Goal: Use online tool/utility: Utilize a website feature to perform a specific function

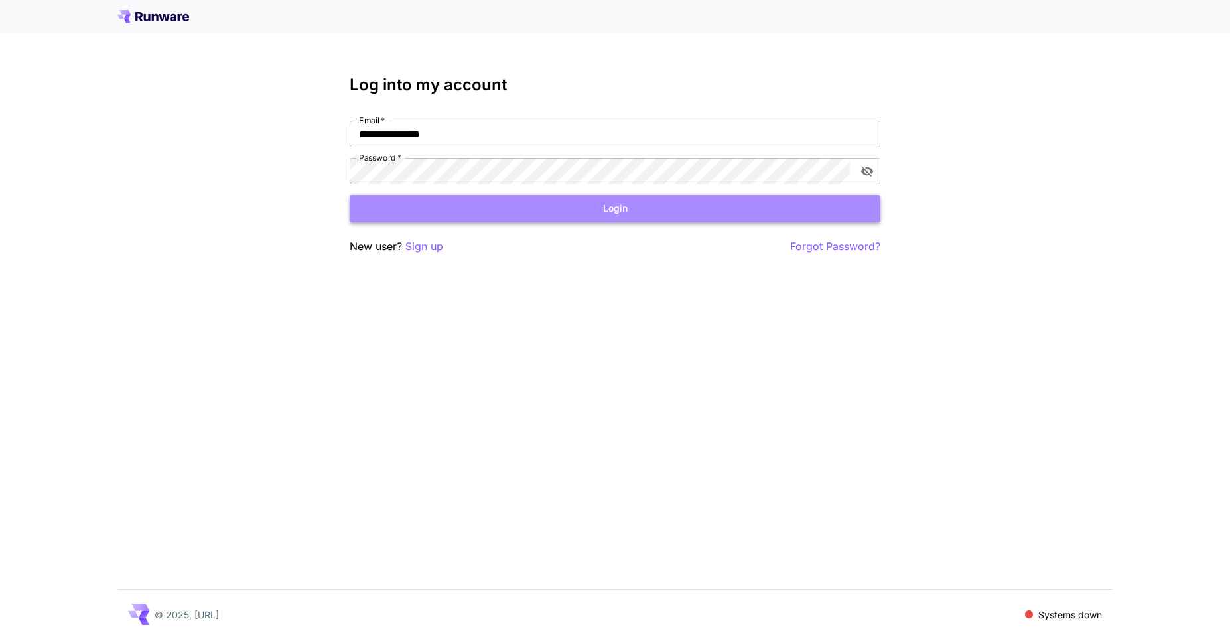
click at [615, 208] on button "Login" at bounding box center [615, 208] width 531 height 27
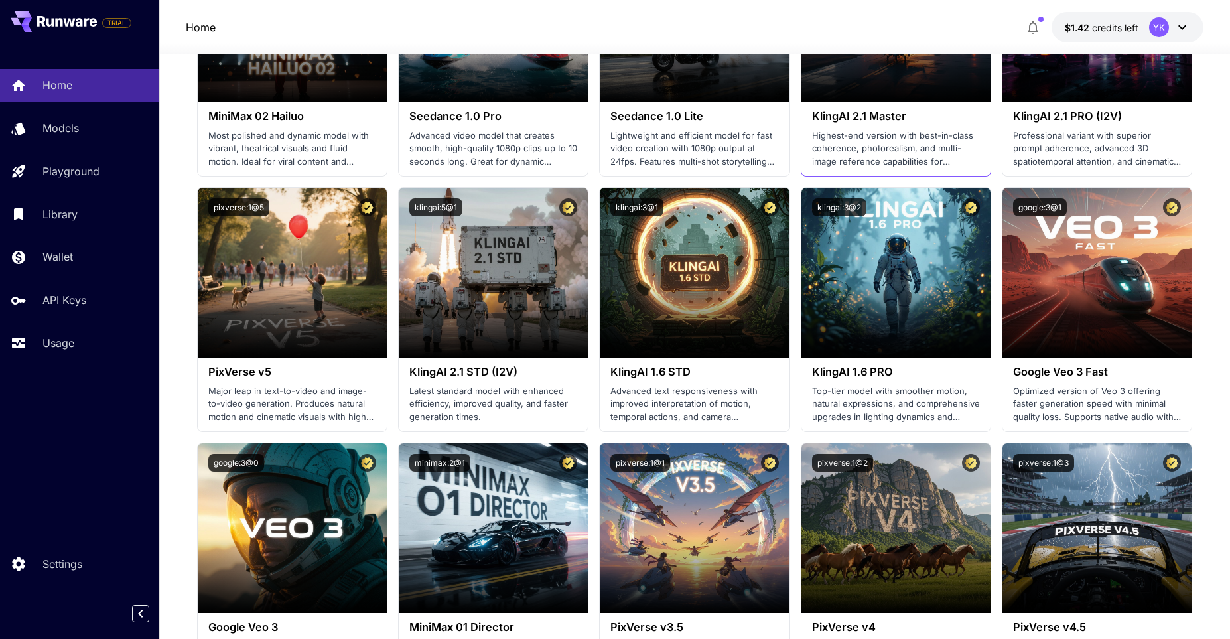
scroll to position [92, 0]
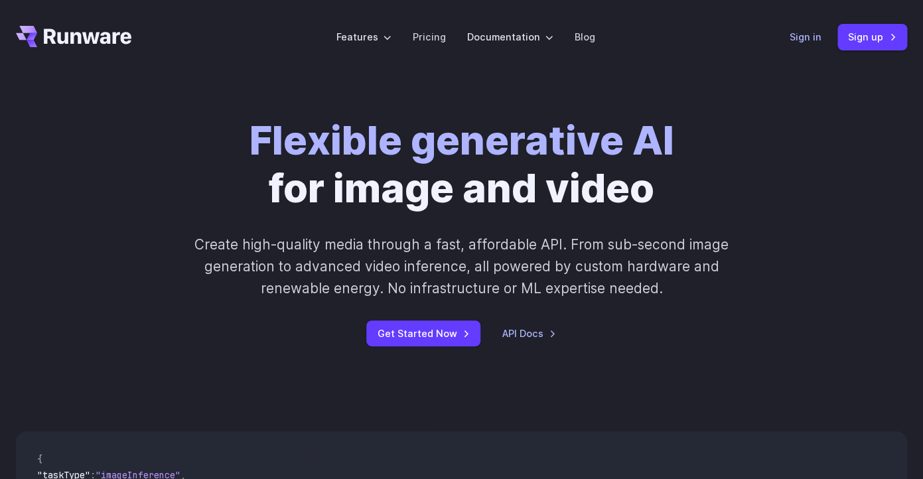
click at [808, 35] on link "Sign in" at bounding box center [806, 36] width 32 height 15
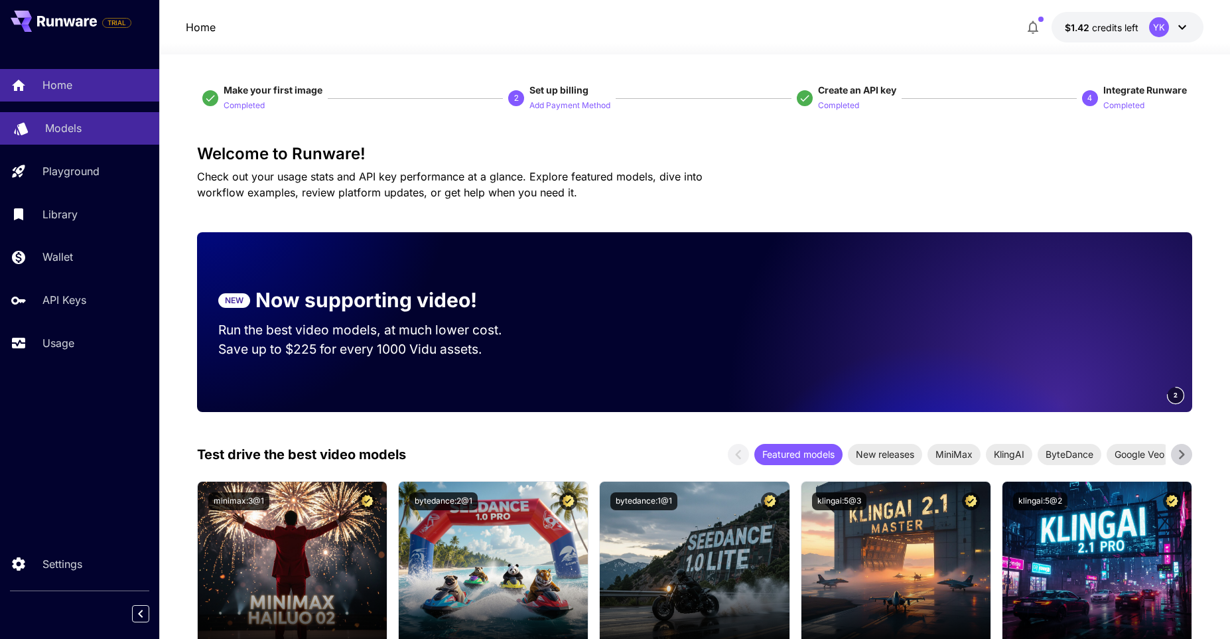
click at [82, 139] on link "Models" at bounding box center [79, 128] width 159 height 33
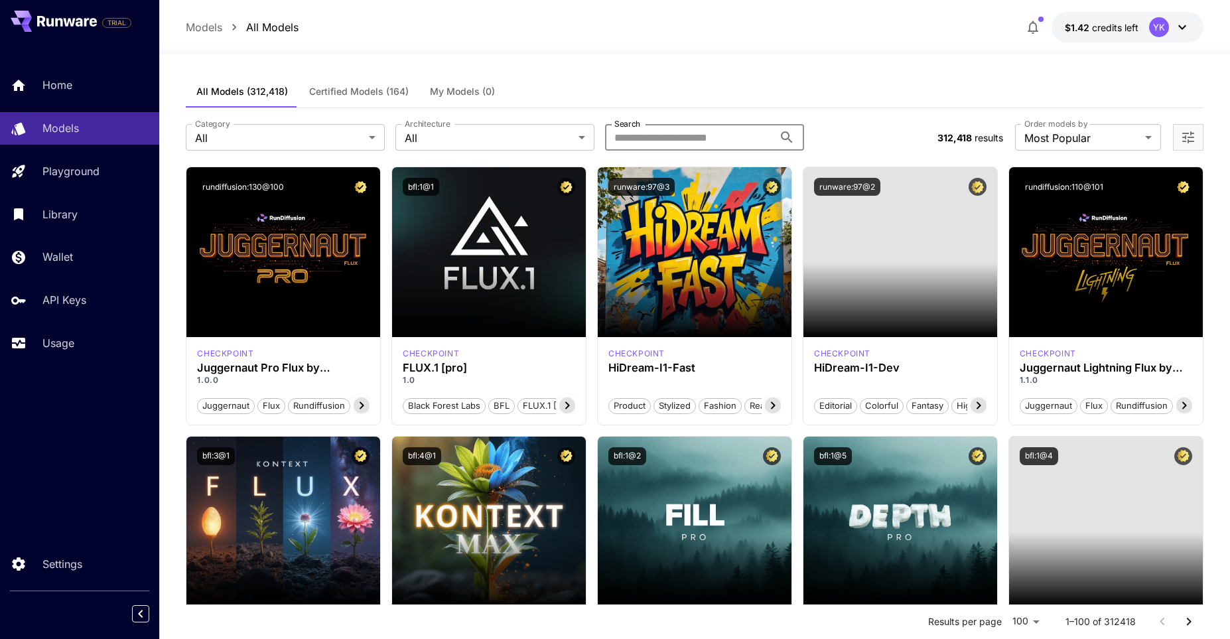
click at [649, 131] on input "Search" at bounding box center [689, 137] width 169 height 27
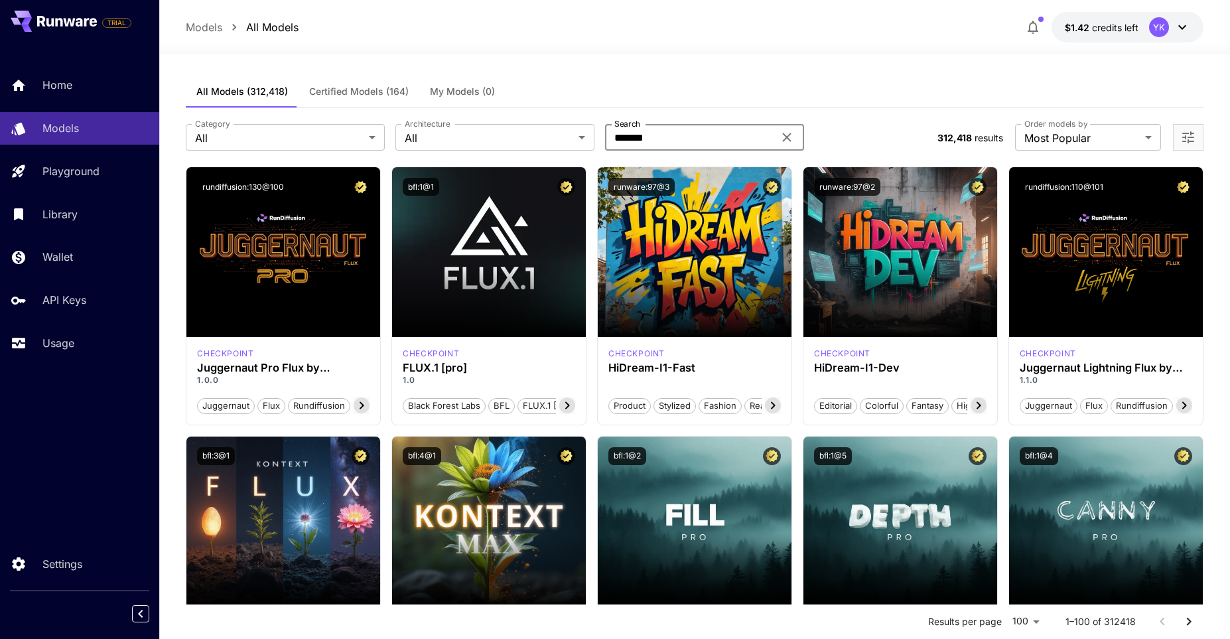
type input "*******"
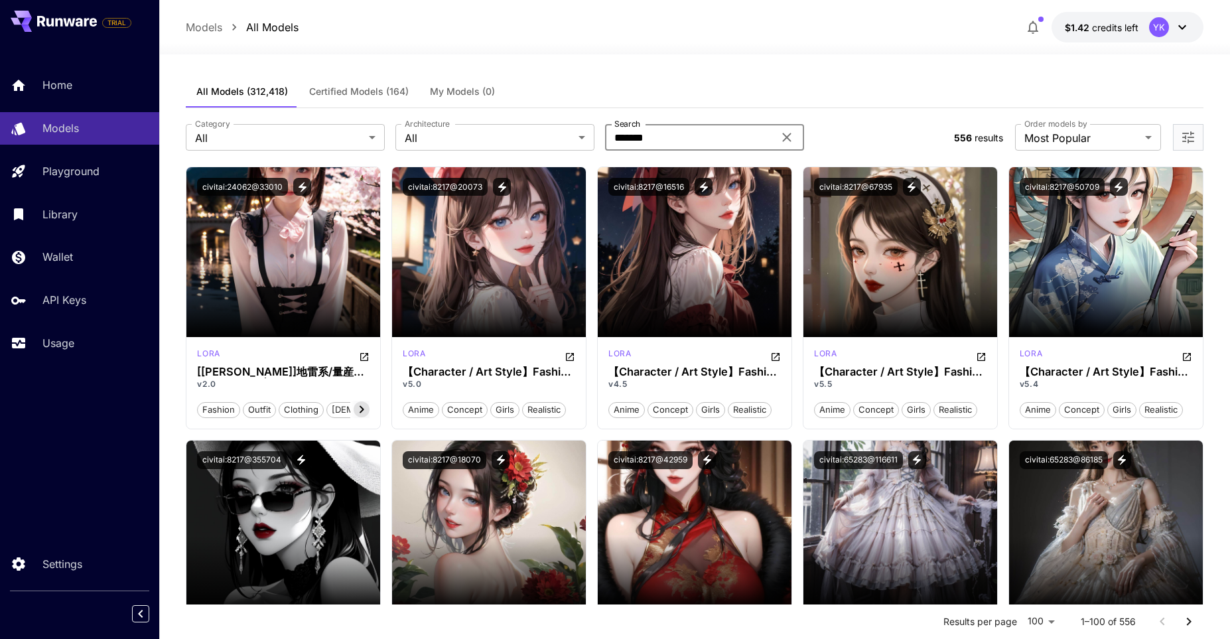
click at [336, 100] on button "Certified Models (164)" at bounding box center [359, 92] width 121 height 32
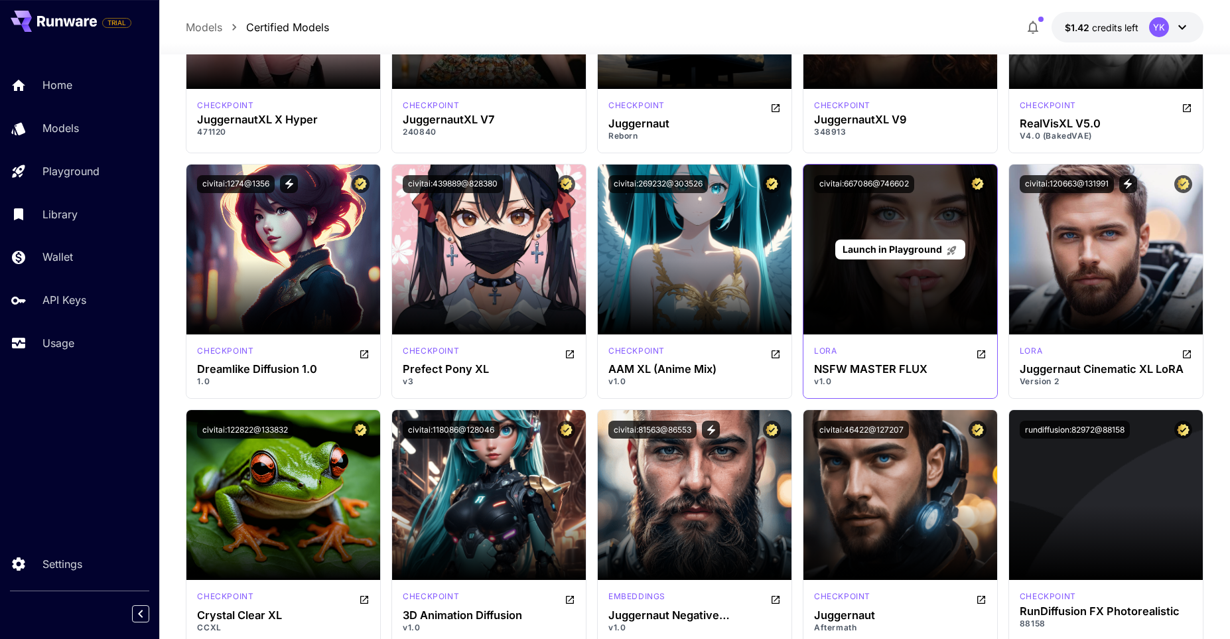
scroll to position [2106, 0]
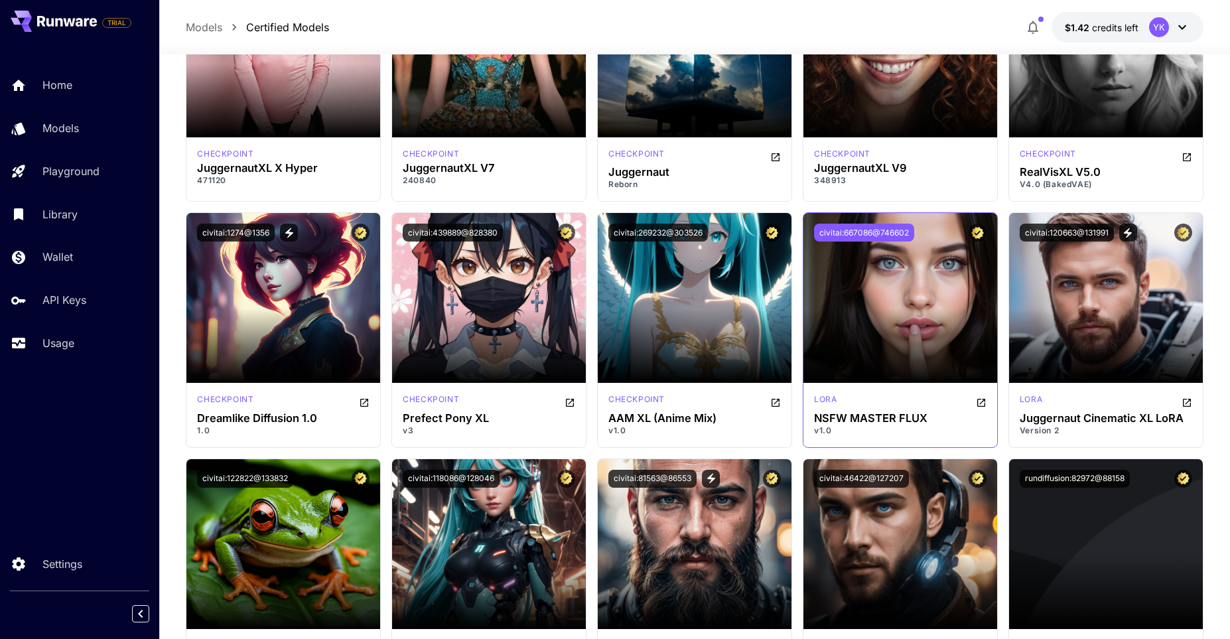
click at [858, 232] on button "civitai:667086@746602" at bounding box center [864, 233] width 100 height 18
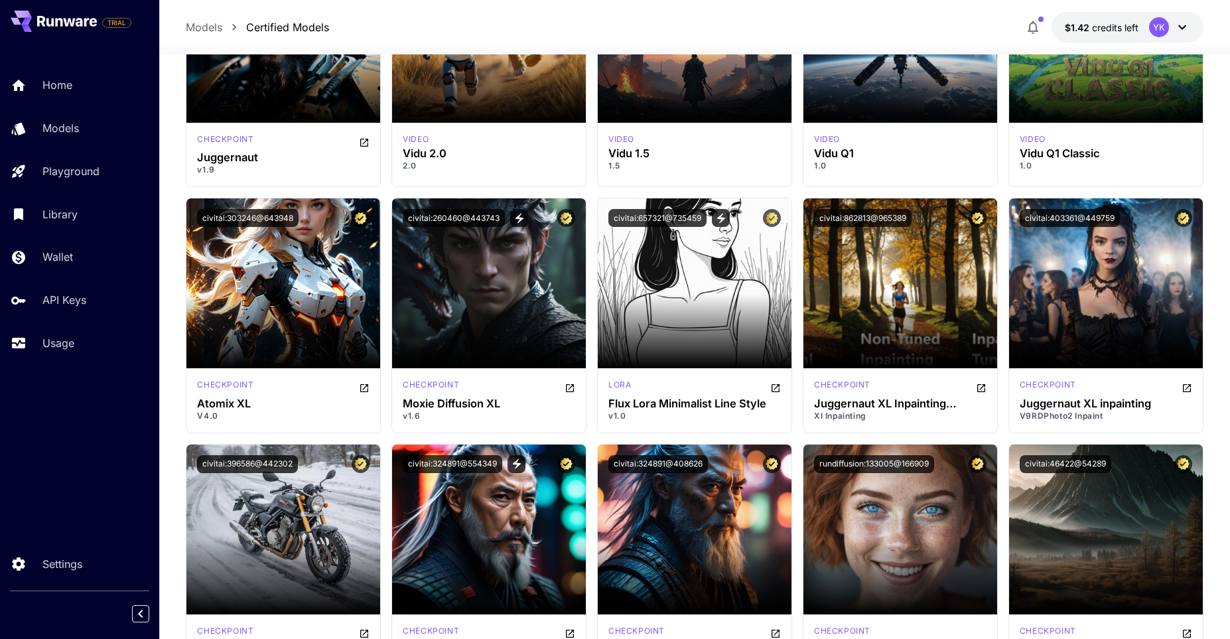
scroll to position [4209, 0]
